Goal: Information Seeking & Learning: Learn about a topic

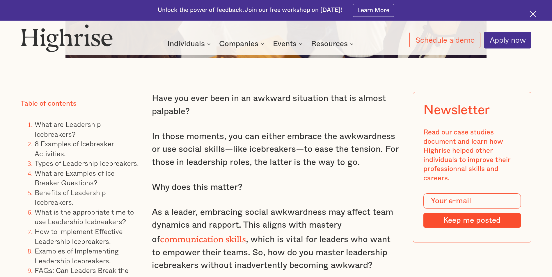
scroll to position [494, 0]
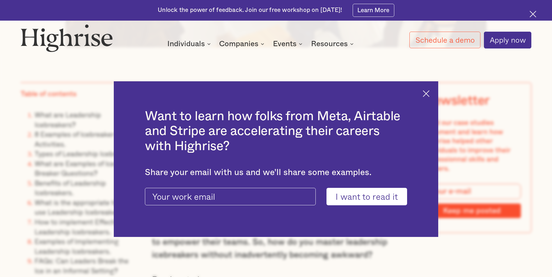
click at [427, 92] on img at bounding box center [426, 93] width 7 height 7
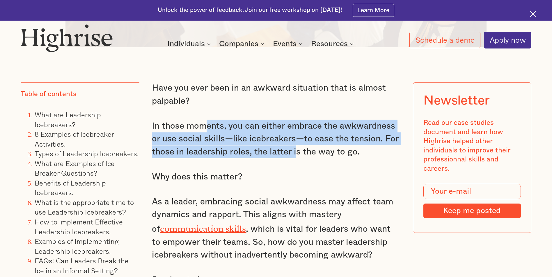
drag, startPoint x: 206, startPoint y: 131, endPoint x: 296, endPoint y: 159, distance: 94.7
click at [296, 159] on p "In those moments, you can either embrace the awkwardness or use social skills—l…" at bounding box center [276, 139] width 248 height 39
click at [224, 152] on p "In those moments, you can either embrace the awkwardness or use social skills—l…" at bounding box center [276, 139] width 248 height 39
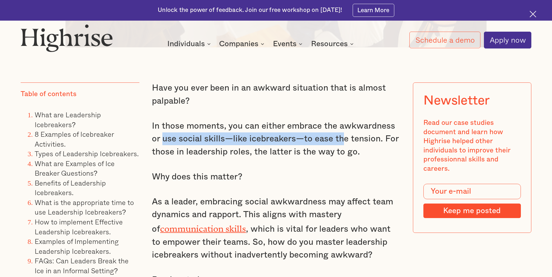
drag, startPoint x: 162, startPoint y: 142, endPoint x: 341, endPoint y: 142, distance: 179.2
click at [341, 142] on p "In those moments, you can either embrace the awkwardness or use social skills—l…" at bounding box center [276, 139] width 248 height 39
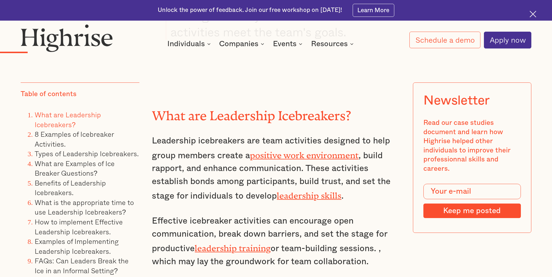
scroll to position [1164, 0]
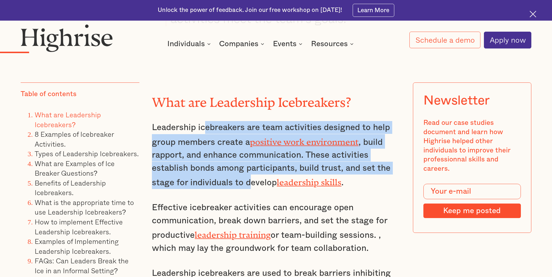
drag, startPoint x: 206, startPoint y: 138, endPoint x: 246, endPoint y: 185, distance: 61.9
click at [246, 185] on p "Leadership icebreakers are team activities designed to help group members creat…" at bounding box center [276, 155] width 248 height 68
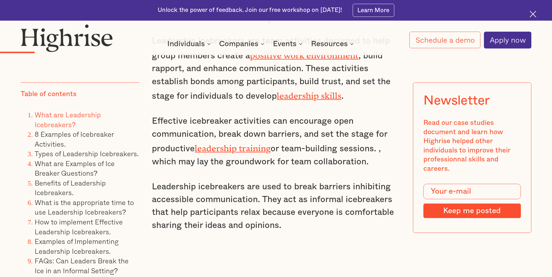
scroll to position [1251, 0]
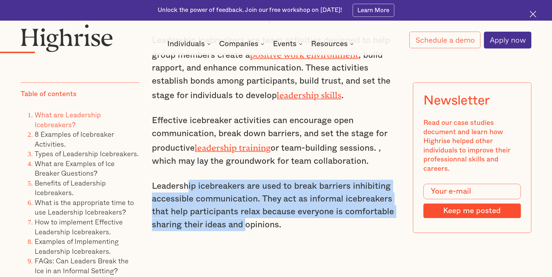
drag, startPoint x: 189, startPoint y: 186, endPoint x: 244, endPoint y: 227, distance: 68.5
click at [244, 227] on p "Leadership icebreakers are used to break barriers inhibiting accessible communi…" at bounding box center [276, 206] width 248 height 52
drag, startPoint x: 244, startPoint y: 227, endPoint x: 206, endPoint y: 214, distance: 40.4
click at [206, 214] on p "Leadership icebreakers are used to break barriers inhibiting accessible communi…" at bounding box center [276, 206] width 248 height 52
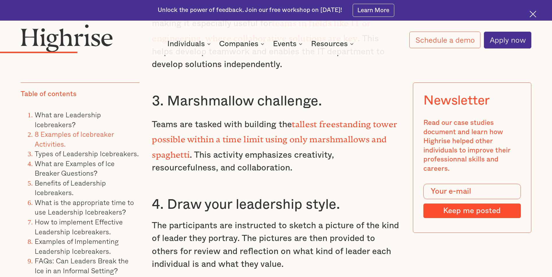
scroll to position [1920, 0]
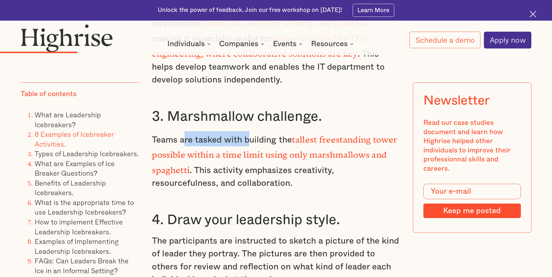
drag, startPoint x: 184, startPoint y: 140, endPoint x: 248, endPoint y: 137, distance: 64.1
click at [248, 137] on p "Teams are tasked with building the tallest freestanding tower possible within a…" at bounding box center [276, 160] width 248 height 59
drag, startPoint x: 248, startPoint y: 137, endPoint x: 220, endPoint y: 138, distance: 28.3
click at [220, 138] on p "Teams are tasked with building the tallest freestanding tower possible within a…" at bounding box center [276, 160] width 248 height 59
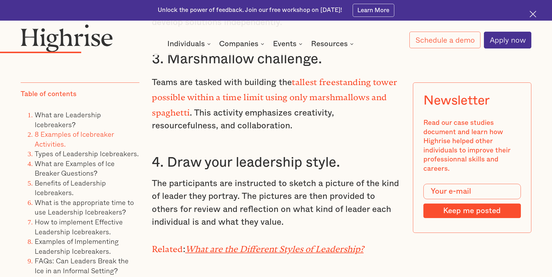
scroll to position [1978, 0]
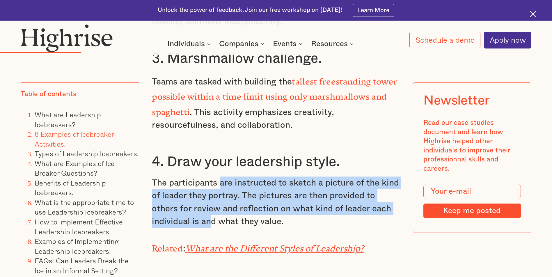
drag, startPoint x: 218, startPoint y: 179, endPoint x: 209, endPoint y: 214, distance: 36.3
click at [209, 214] on p "The participants are instructed to sketch a picture of the kind of leader they …" at bounding box center [276, 203] width 248 height 52
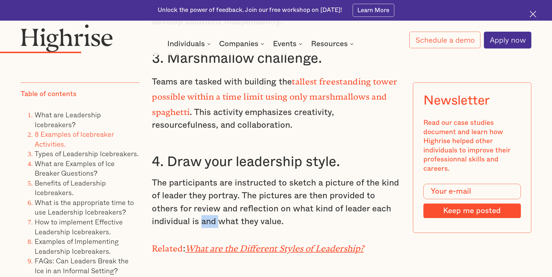
click at [209, 214] on p "The participants are instructed to sketch a picture of the kind of leader they …" at bounding box center [276, 203] width 248 height 52
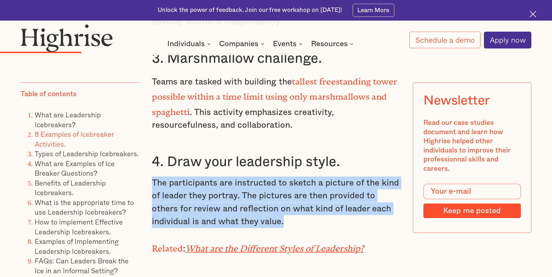
click at [209, 214] on p "The participants are instructed to sketch a picture of the kind of leader they …" at bounding box center [276, 203] width 248 height 52
drag, startPoint x: 209, startPoint y: 214, endPoint x: 198, endPoint y: 209, distance: 12.4
click at [198, 209] on p "The participants are instructed to sketch a picture of the kind of leader they …" at bounding box center [276, 203] width 248 height 52
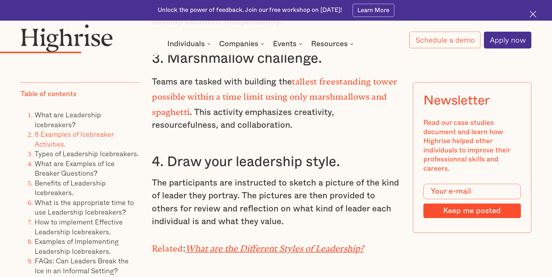
click at [288, 189] on p "The participants are instructed to sketch a picture of the kind of leader they …" at bounding box center [276, 203] width 248 height 52
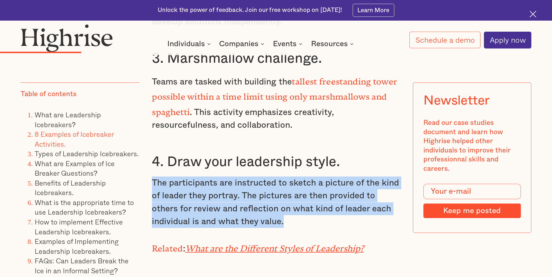
click at [288, 189] on p "The participants are instructed to sketch a picture of the kind of leader they …" at bounding box center [276, 203] width 248 height 52
drag, startPoint x: 288, startPoint y: 189, endPoint x: 249, endPoint y: 205, distance: 42.4
click at [249, 205] on p "The participants are instructed to sketch a picture of the kind of leader they …" at bounding box center [276, 203] width 248 height 52
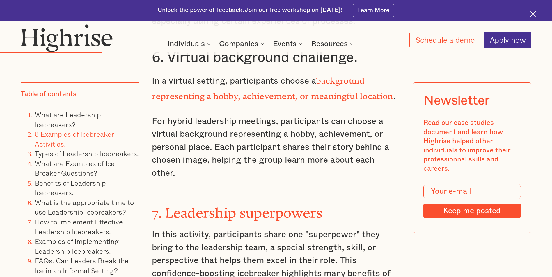
scroll to position [2327, 0]
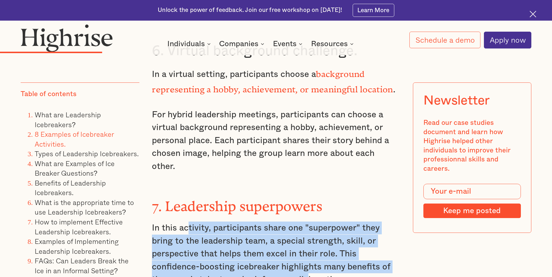
drag, startPoint x: 188, startPoint y: 196, endPoint x: 304, endPoint y: 247, distance: 126.7
click at [304, 247] on p "In this activity, participants share one "superpower" they bring to the leaders…" at bounding box center [276, 254] width 248 height 65
click at [207, 229] on p "In this activity, participants share one "superpower" they bring to the leaders…" at bounding box center [276, 254] width 248 height 65
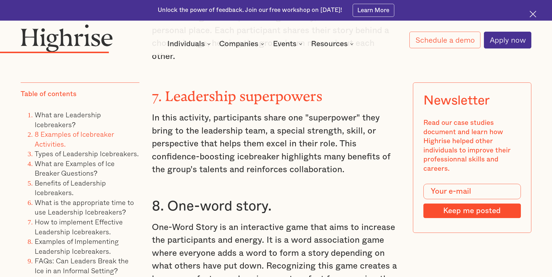
scroll to position [2443, 0]
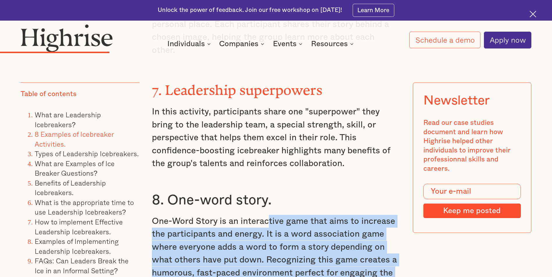
drag, startPoint x: 268, startPoint y: 195, endPoint x: 281, endPoint y: 259, distance: 65.3
click at [281, 259] on p "One-Word Story is an interactive game that aims to increase the participants an…" at bounding box center [276, 260] width 248 height 90
drag, startPoint x: 281, startPoint y: 259, endPoint x: 212, endPoint y: 239, distance: 72.1
click at [212, 239] on p "One-Word Story is an interactive game that aims to increase the participants an…" at bounding box center [276, 260] width 248 height 90
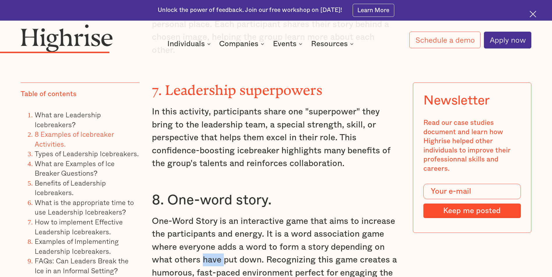
click at [212, 239] on p "One-Word Story is an interactive game that aims to increase the participants an…" at bounding box center [276, 260] width 248 height 90
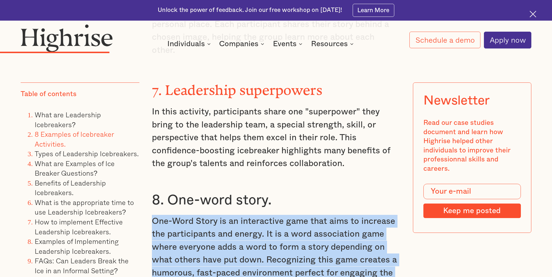
click at [212, 239] on p "One-Word Story is an interactive game that aims to increase the participants an…" at bounding box center [276, 260] width 248 height 90
click at [333, 253] on p "One-Word Story is an interactive game that aims to increase the participants an…" at bounding box center [276, 260] width 248 height 90
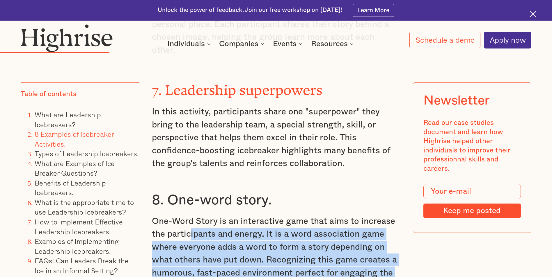
drag, startPoint x: 326, startPoint y: 257, endPoint x: 189, endPoint y: 206, distance: 146.8
click at [189, 215] on p "One-Word Story is an interactive game that aims to increase the participants an…" at bounding box center [276, 260] width 248 height 90
drag, startPoint x: 189, startPoint y: 206, endPoint x: 245, endPoint y: 233, distance: 62.3
click at [245, 233] on p "One-Word Story is an interactive game that aims to increase the participants an…" at bounding box center [276, 260] width 248 height 90
drag, startPoint x: 198, startPoint y: 204, endPoint x: 277, endPoint y: 256, distance: 94.2
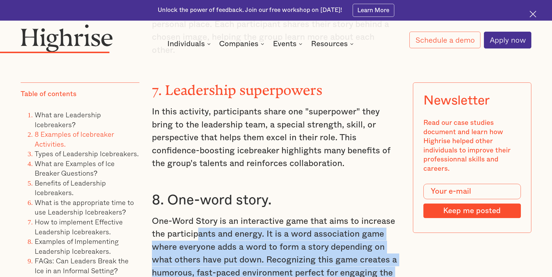
click at [277, 256] on p "One-Word Story is an interactive game that aims to increase the participants an…" at bounding box center [276, 260] width 248 height 90
drag, startPoint x: 277, startPoint y: 256, endPoint x: 224, endPoint y: 256, distance: 53.2
click at [224, 256] on p "One-Word Story is an interactive game that aims to increase the participants an…" at bounding box center [276, 260] width 248 height 90
drag, startPoint x: 200, startPoint y: 264, endPoint x: 219, endPoint y: 208, distance: 58.6
click at [219, 215] on p "One-Word Story is an interactive game that aims to increase the participants an…" at bounding box center [276, 260] width 248 height 90
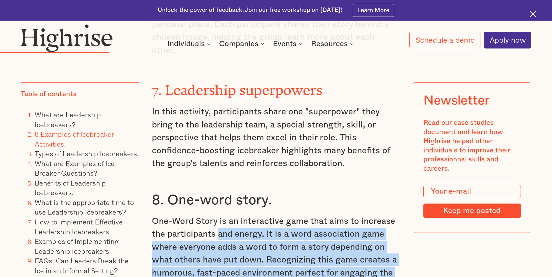
drag, startPoint x: 219, startPoint y: 208, endPoint x: 161, endPoint y: 223, distance: 60.1
click at [158, 223] on p "One-Word Story is an interactive game that aims to increase the participants an…" at bounding box center [276, 260] width 248 height 90
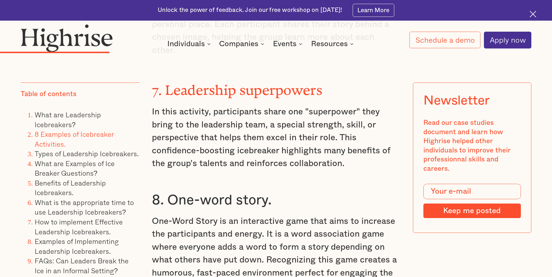
click at [205, 215] on p "One-Word Story is an interactive game that aims to increase the participants an…" at bounding box center [276, 260] width 248 height 90
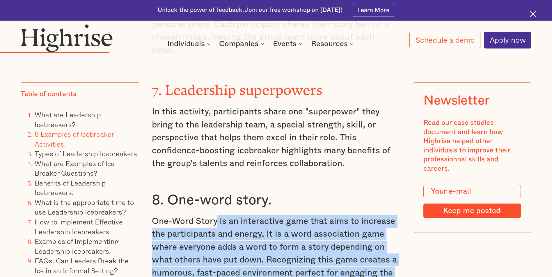
drag, startPoint x: 244, startPoint y: 220, endPoint x: 334, endPoint y: 257, distance: 97.1
click at [334, 257] on p "One-Word Story is an interactive game that aims to increase the participants an…" at bounding box center [276, 260] width 248 height 90
drag, startPoint x: 334, startPoint y: 257, endPoint x: 294, endPoint y: 257, distance: 39.9
click at [294, 257] on p "One-Word Story is an interactive game that aims to increase the participants an…" at bounding box center [276, 260] width 248 height 90
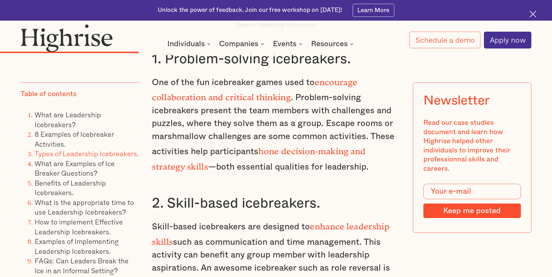
scroll to position [2763, 0]
